Goal: Task Accomplishment & Management: Manage account settings

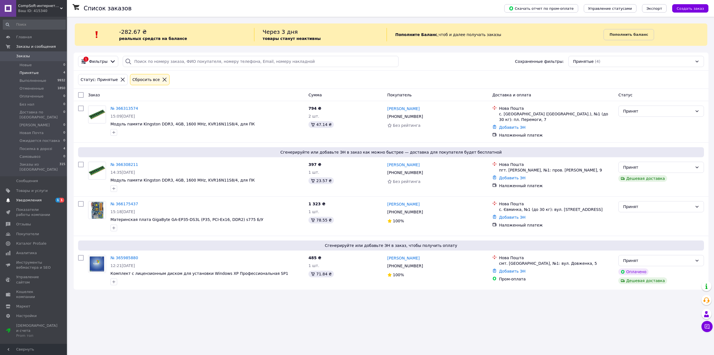
click at [36, 197] on span "Уведомления" at bounding box center [28, 199] width 25 height 5
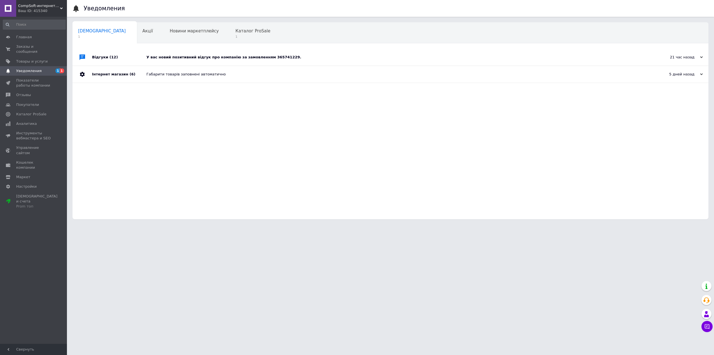
click at [180, 58] on div "У вас новий позитивний відгук про компанію за замовленням 365741229." at bounding box center [396, 57] width 501 height 5
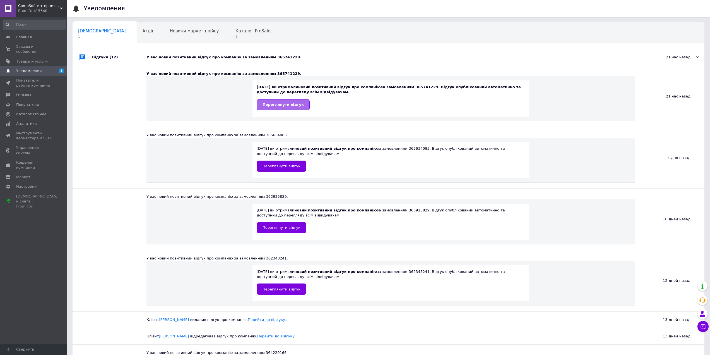
click at [270, 107] on span "Переглянути відгук" at bounding box center [282, 104] width 41 height 4
click at [37, 48] on span "Заказы и сообщения" at bounding box center [33, 49] width 35 height 10
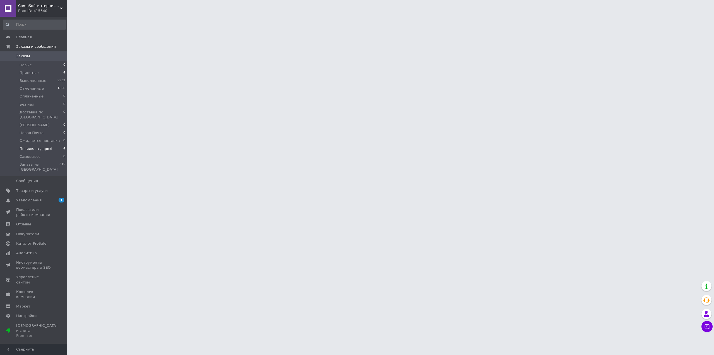
click at [45, 146] on span "Посилка в дорозі" at bounding box center [36, 148] width 33 height 5
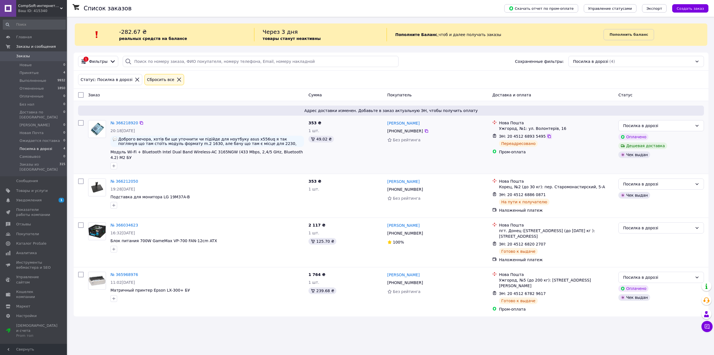
click at [548, 136] on icon at bounding box center [549, 135] width 3 height 3
click at [28, 75] on li "Принятые 4" at bounding box center [34, 73] width 69 height 8
